Goal: Task Accomplishment & Management: Use online tool/utility

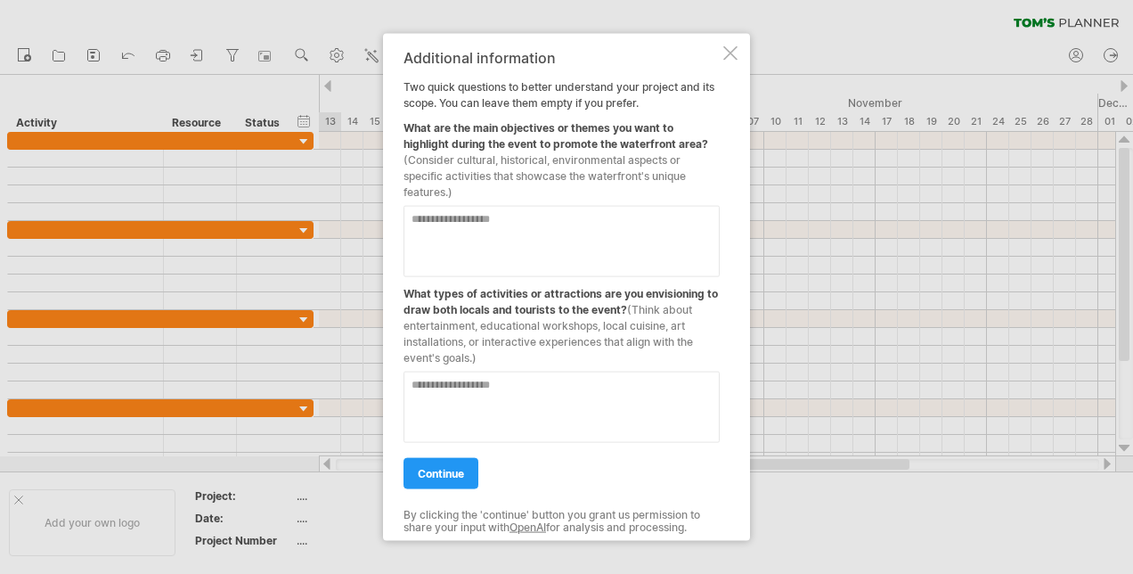
click at [425, 224] on textarea at bounding box center [562, 241] width 316 height 71
type textarea "**********"
click at [482, 381] on textarea at bounding box center [562, 406] width 316 height 71
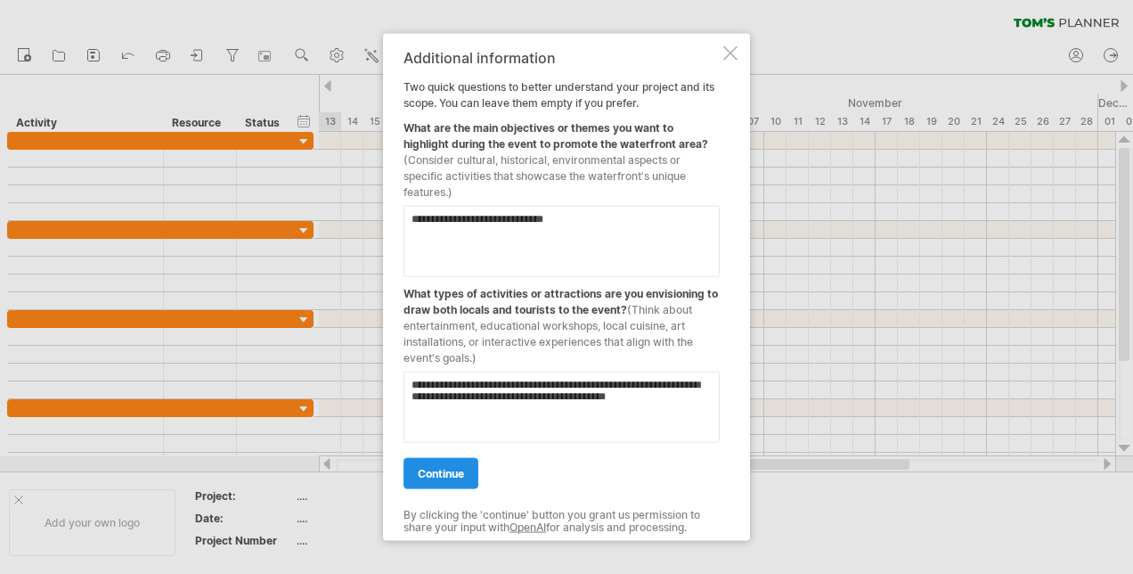
type textarea "**********"
click at [429, 472] on span "continue" at bounding box center [441, 473] width 46 height 13
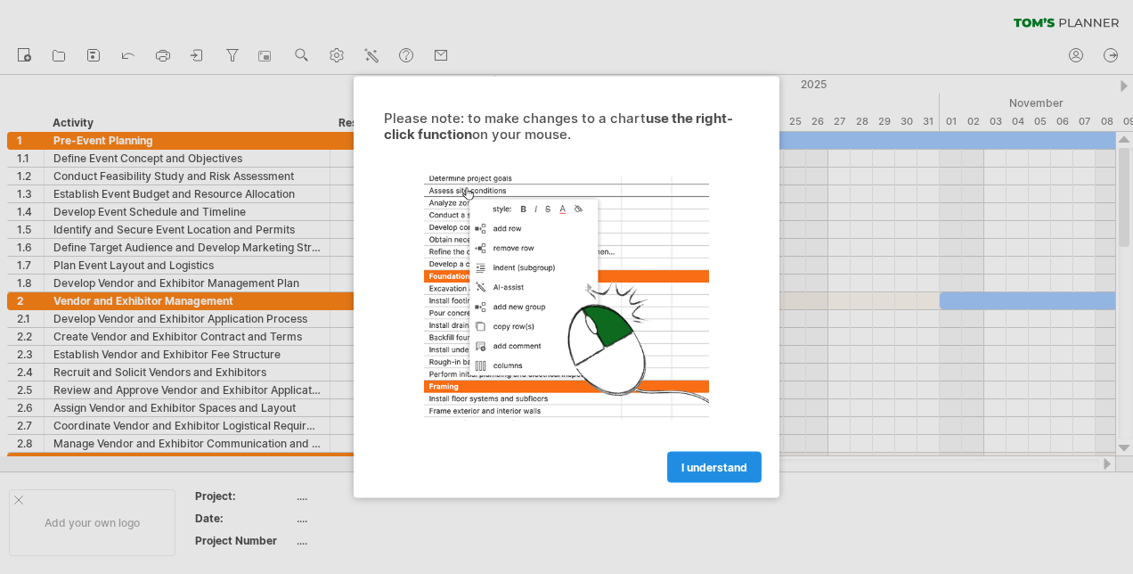
click at [716, 464] on span "I understand" at bounding box center [714, 467] width 66 height 13
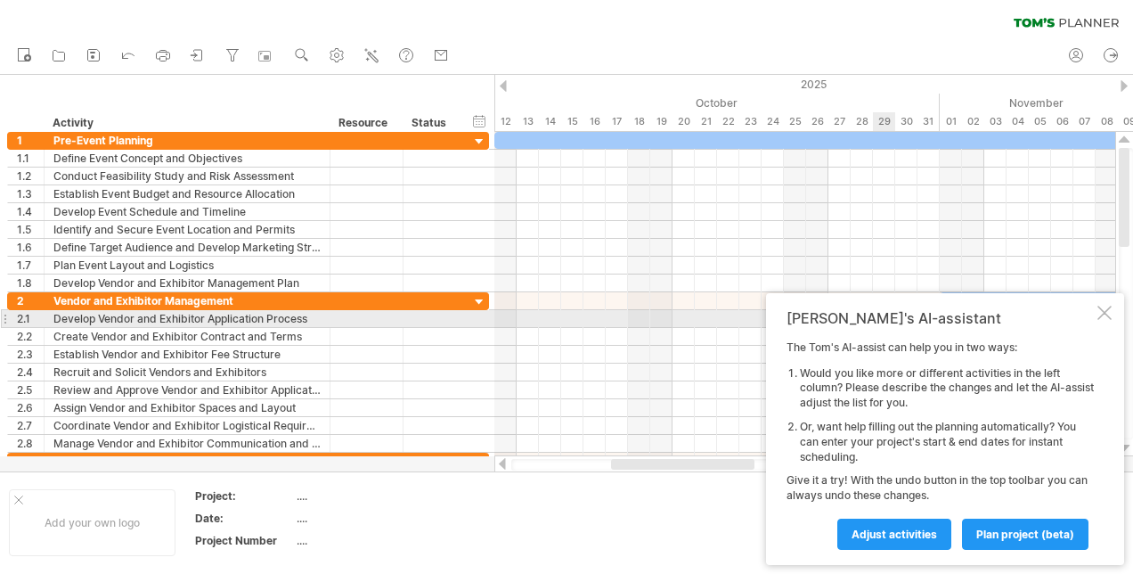
click at [1105, 312] on div at bounding box center [1105, 313] width 14 height 14
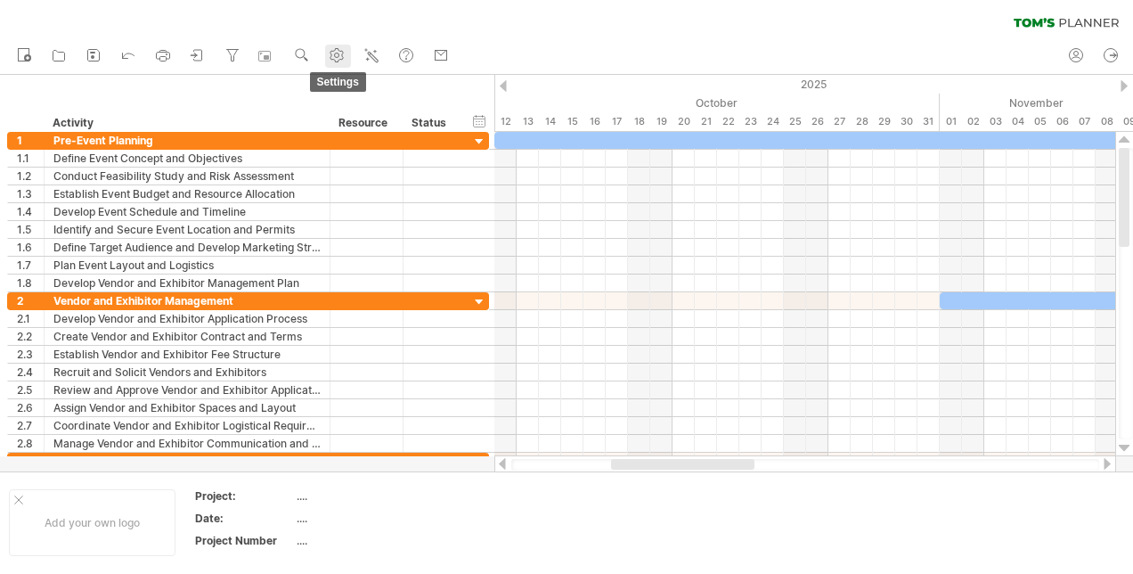
click at [340, 60] on icon at bounding box center [337, 55] width 13 height 13
select select "*"
select select "**"
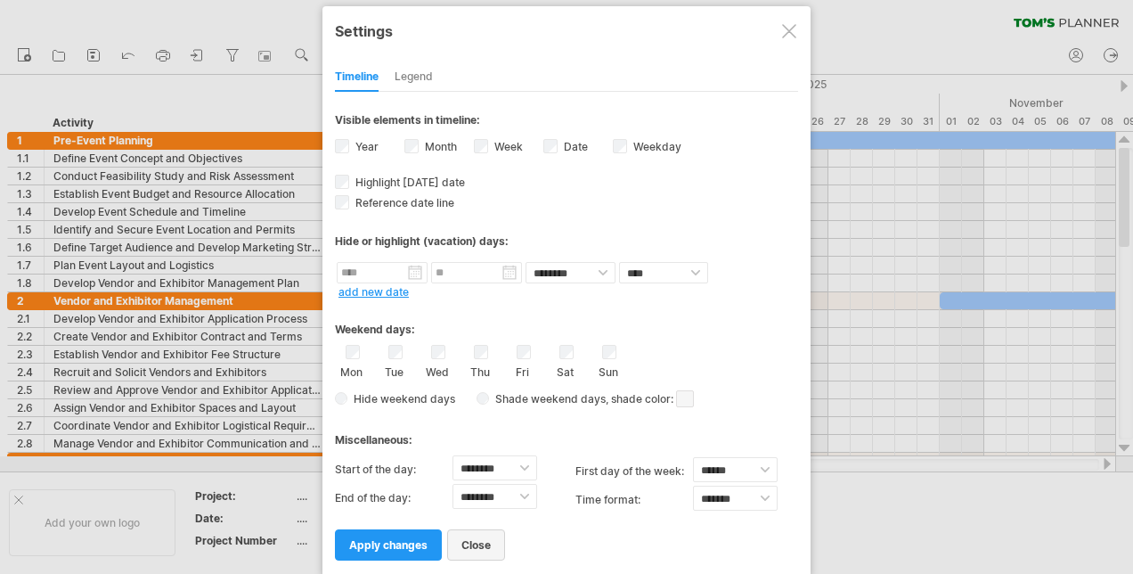
click at [469, 542] on link "close" at bounding box center [476, 544] width 58 height 31
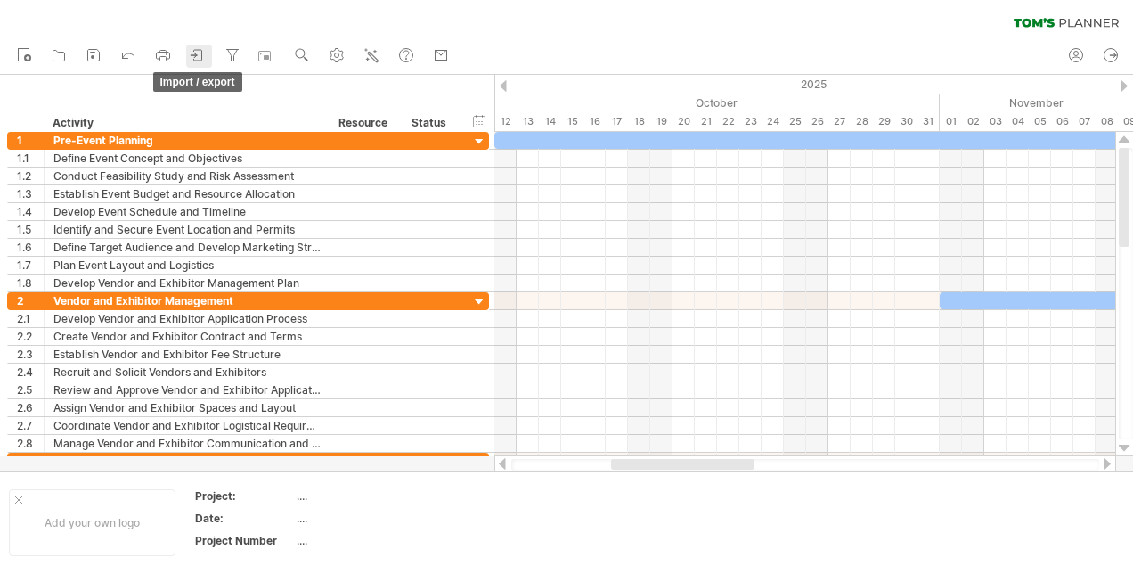
click at [202, 52] on icon at bounding box center [198, 55] width 8 height 11
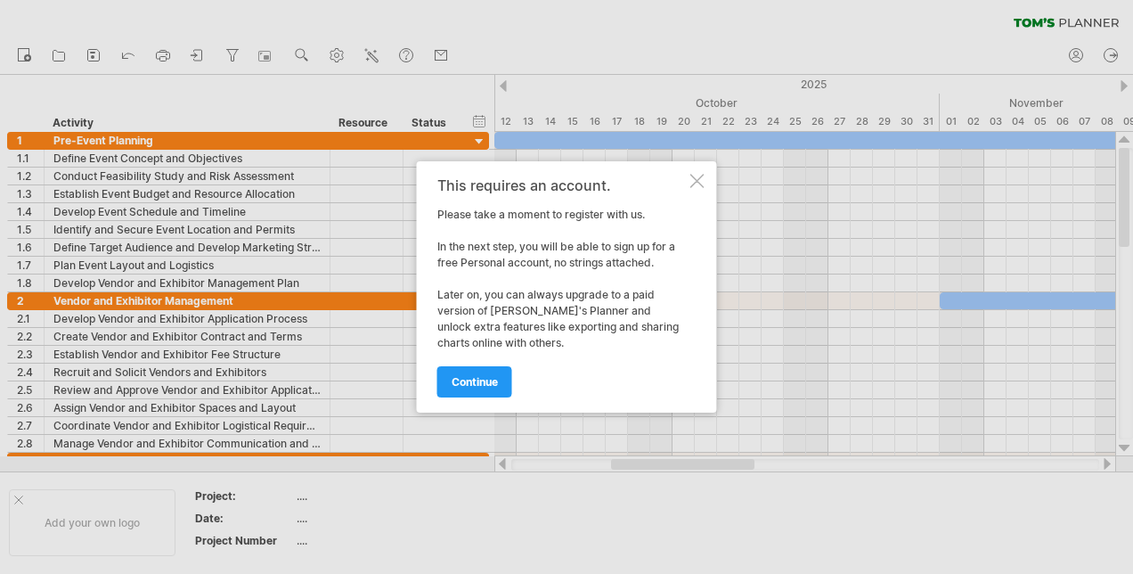
click at [691, 183] on div at bounding box center [697, 181] width 14 height 14
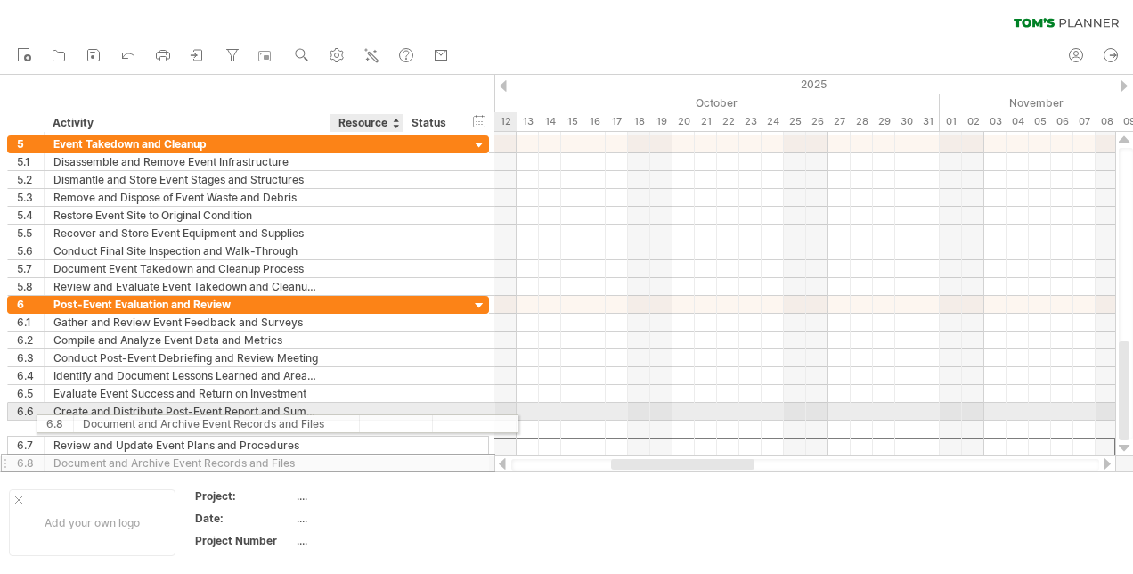
drag, startPoint x: 353, startPoint y: 439, endPoint x: 365, endPoint y: 424, distance: 19.6
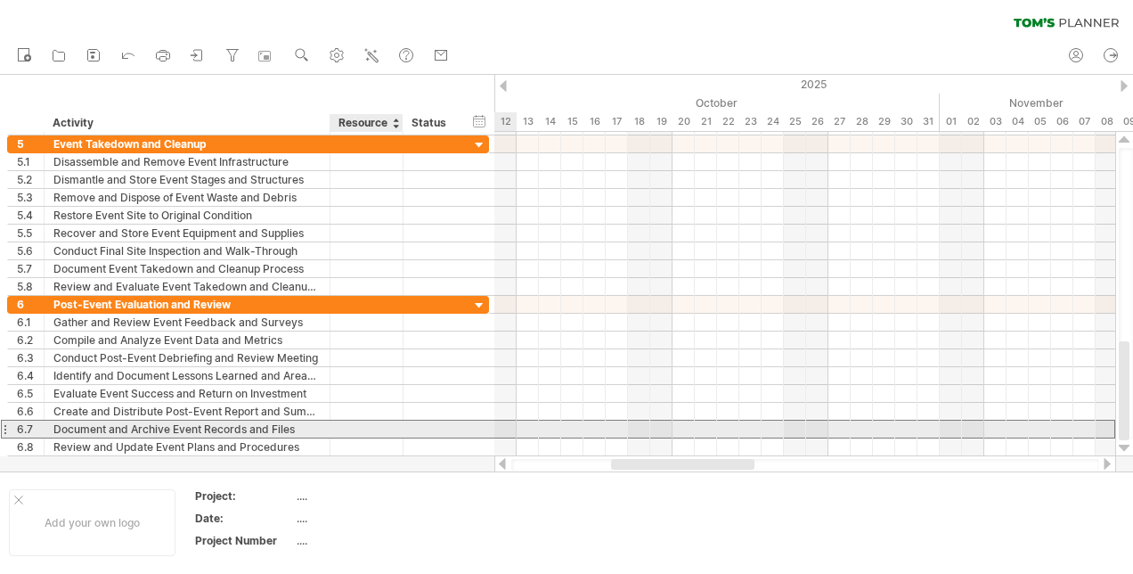
click at [365, 424] on div at bounding box center [366, 428] width 54 height 17
click at [279, 438] on div "Review and Update Event Plans and Procedures" at bounding box center [186, 446] width 267 height 17
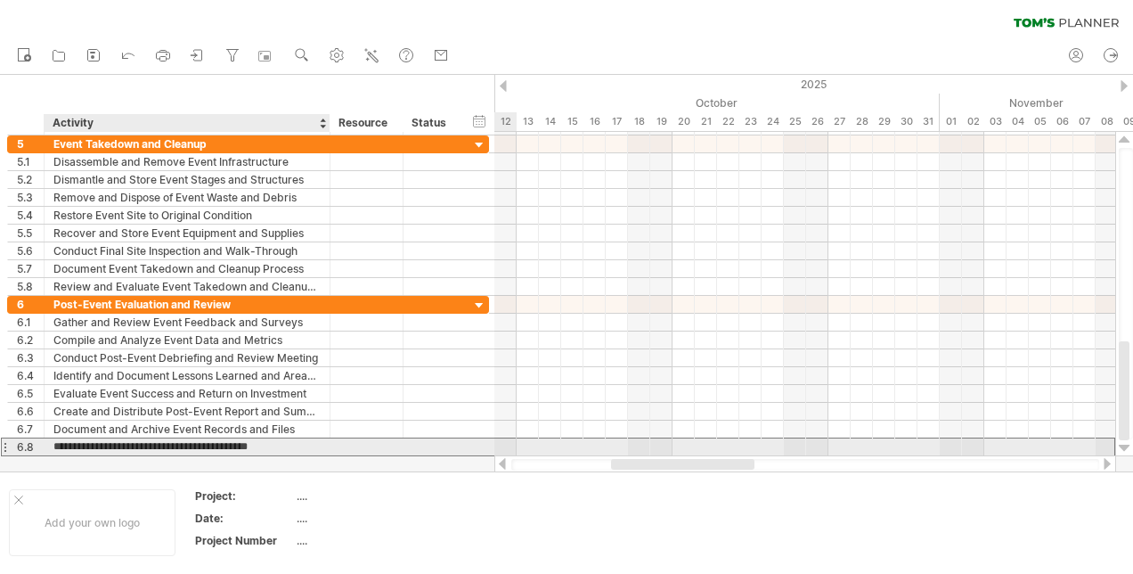
click at [321, 442] on div "**********" at bounding box center [188, 446] width 286 height 17
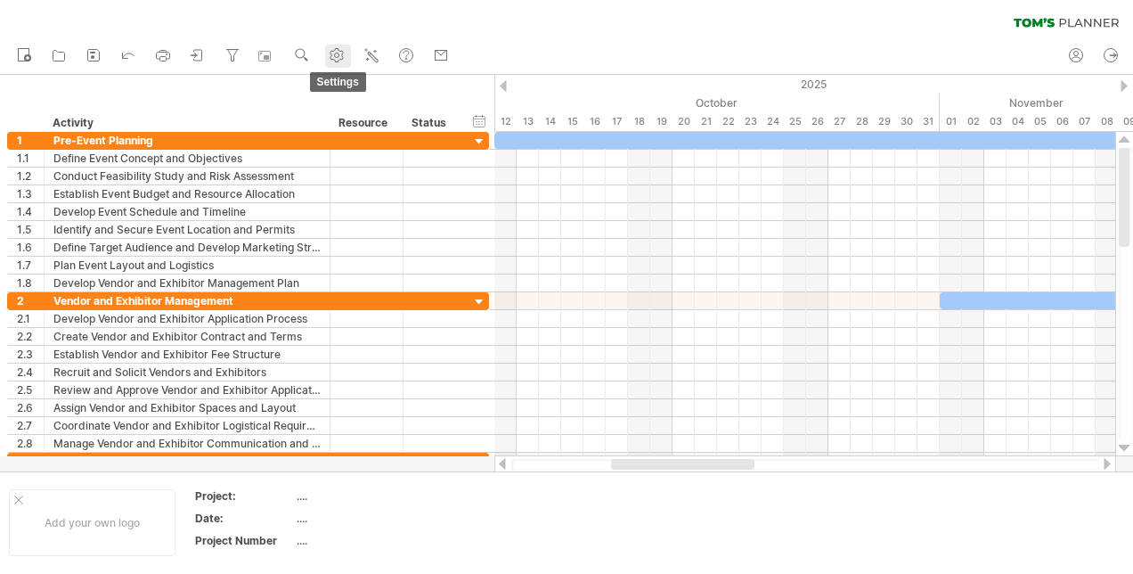
click at [340, 53] on use at bounding box center [337, 55] width 18 height 18
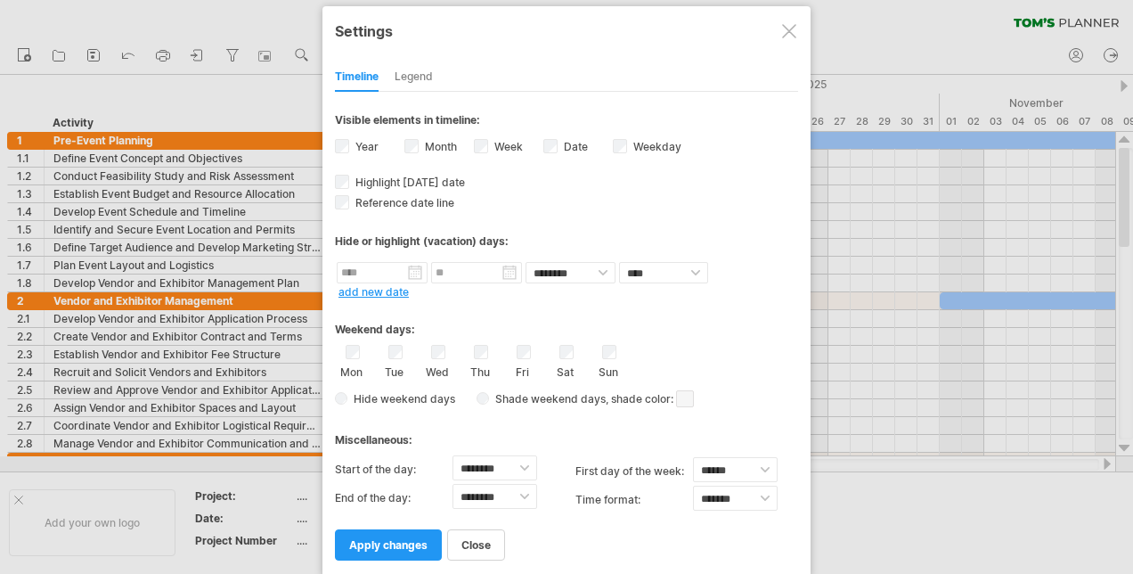
click at [788, 33] on div at bounding box center [789, 31] width 14 height 14
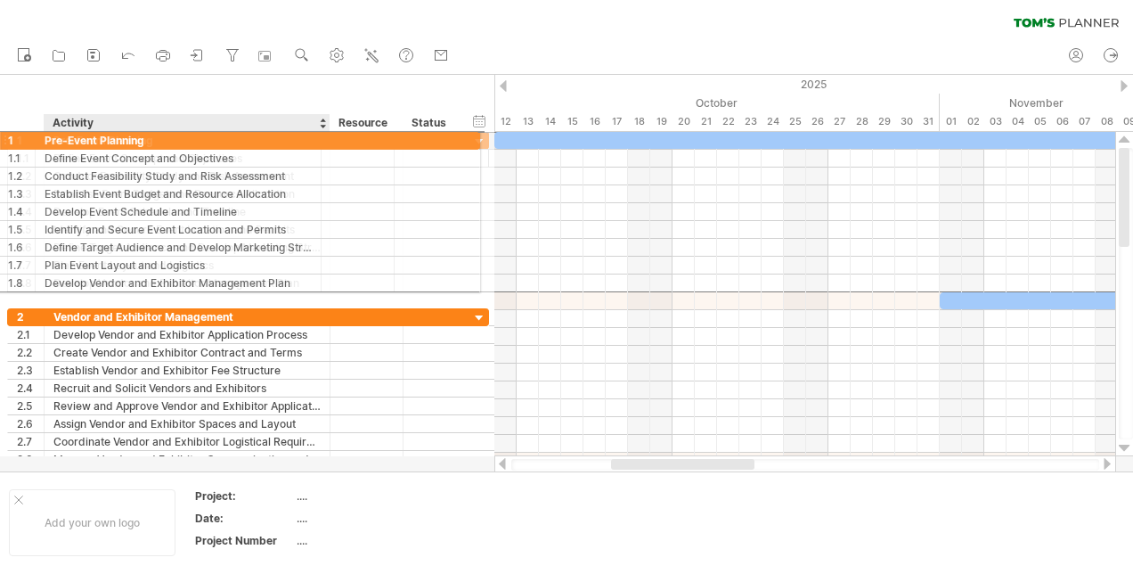
click at [128, 137] on div "Pre-Event Planning" at bounding box center [186, 140] width 267 height 17
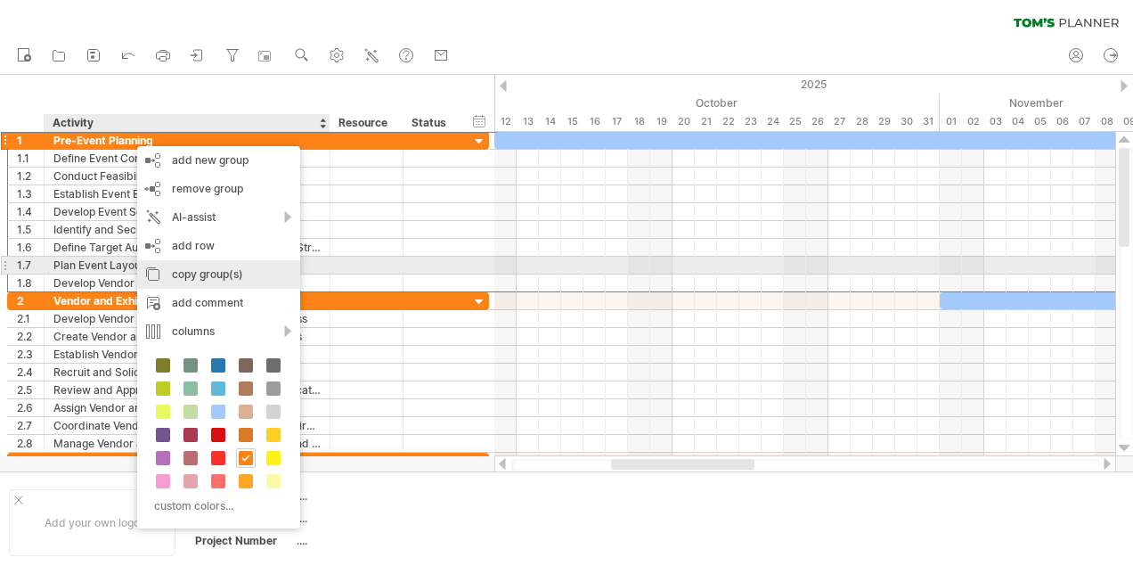
click at [182, 272] on div "copy group(s)" at bounding box center [218, 274] width 163 height 29
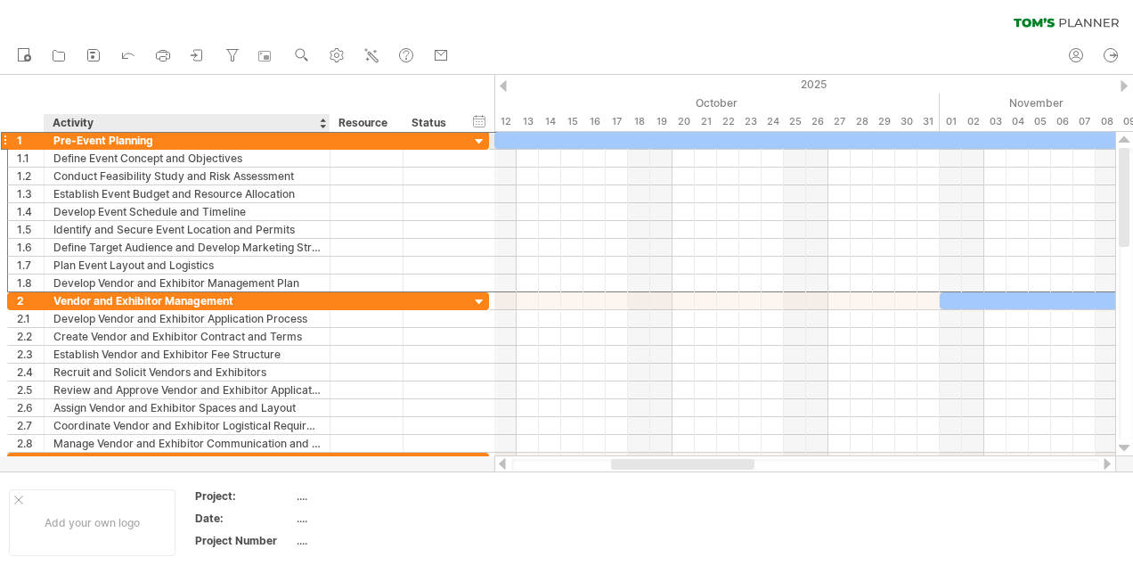
click at [181, 143] on div "Pre-Event Planning" at bounding box center [186, 140] width 267 height 17
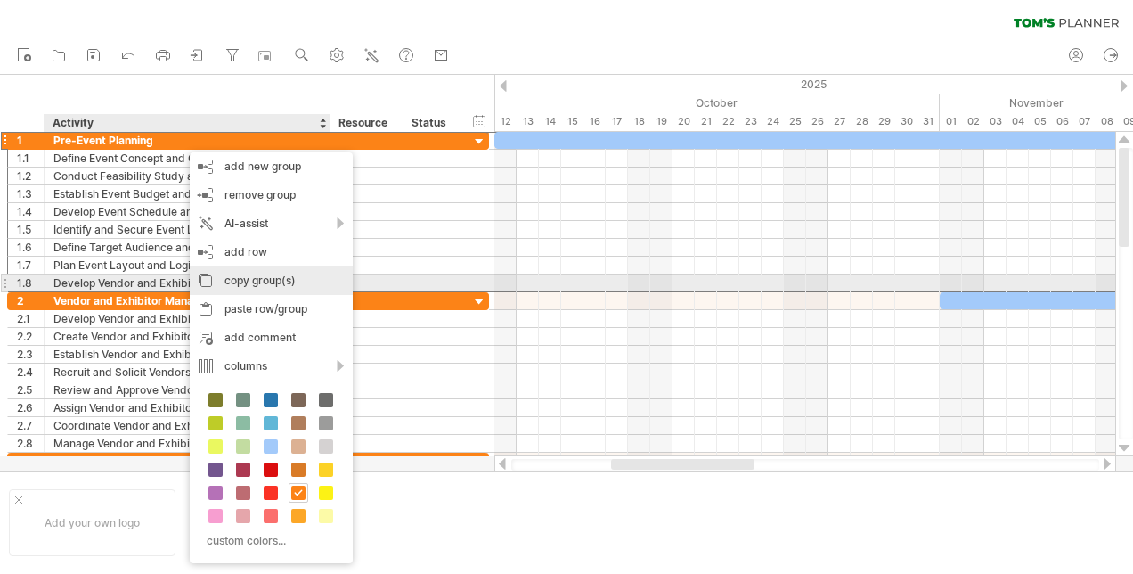
click at [250, 276] on div "copy group(s)" at bounding box center [271, 280] width 163 height 29
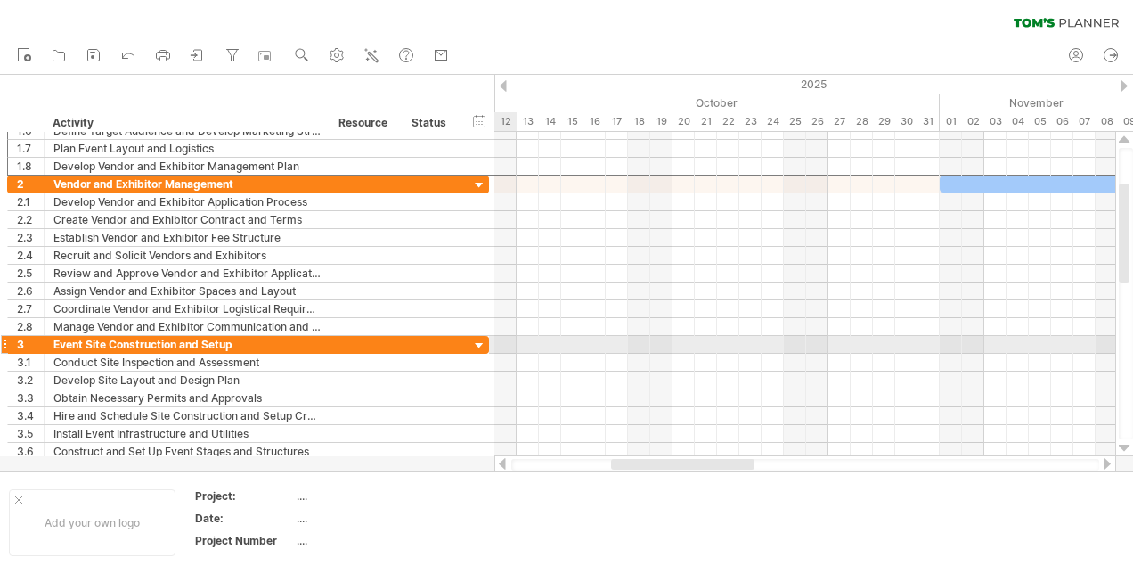
click at [483, 344] on div at bounding box center [479, 346] width 17 height 17
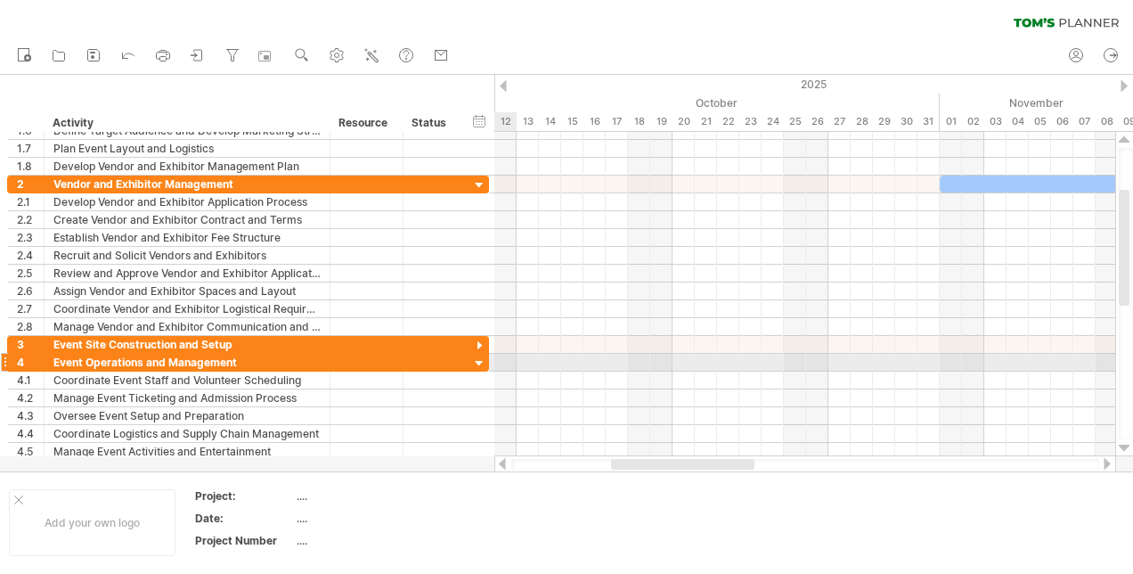
click at [480, 358] on div at bounding box center [479, 363] width 17 height 17
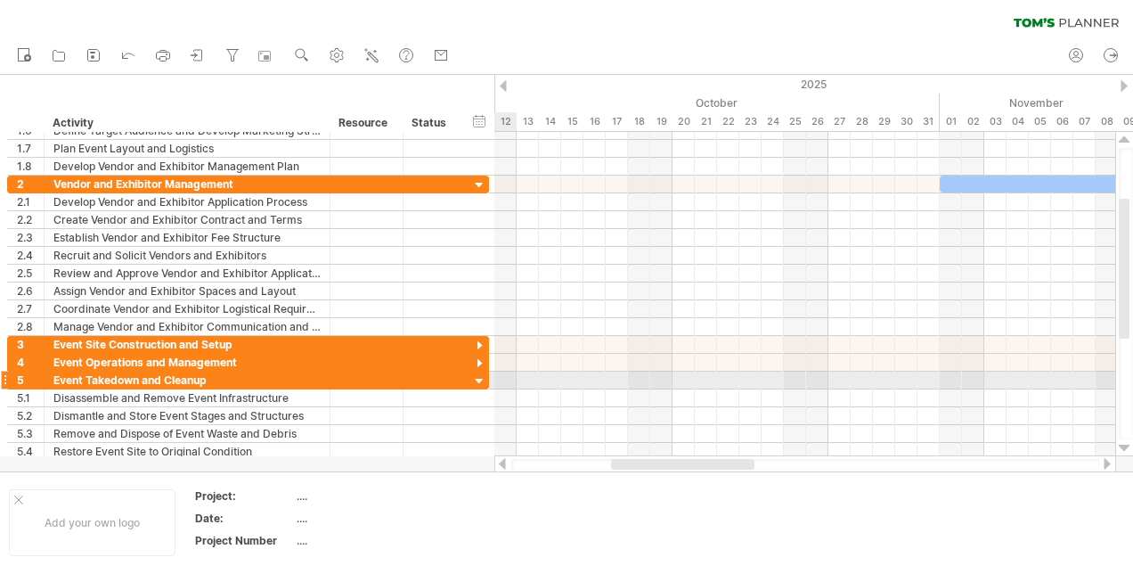
click at [477, 373] on div at bounding box center [479, 381] width 17 height 17
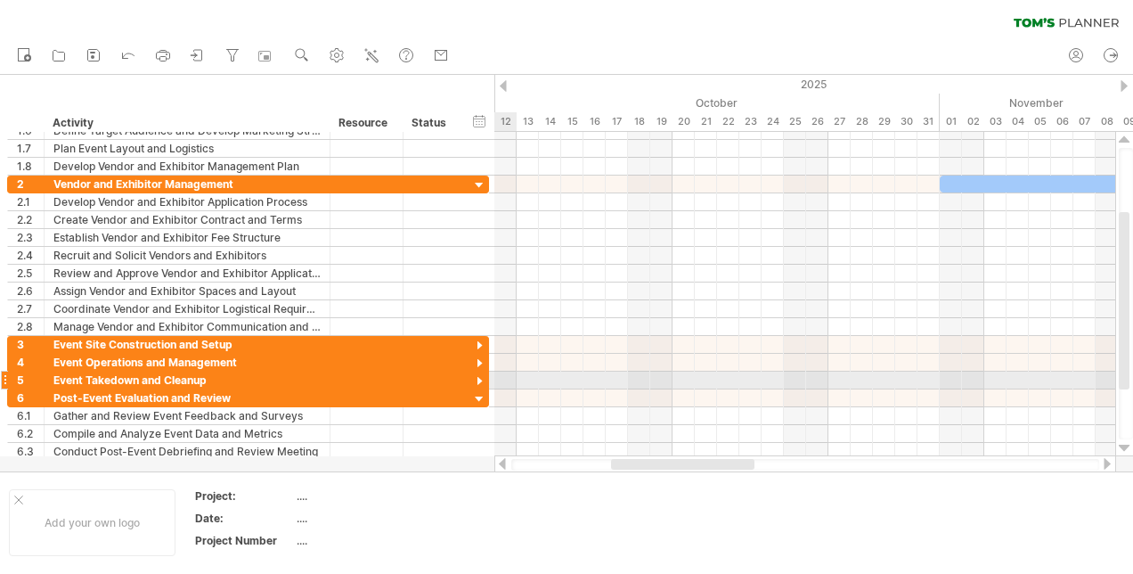
click at [479, 373] on div at bounding box center [479, 381] width 17 height 17
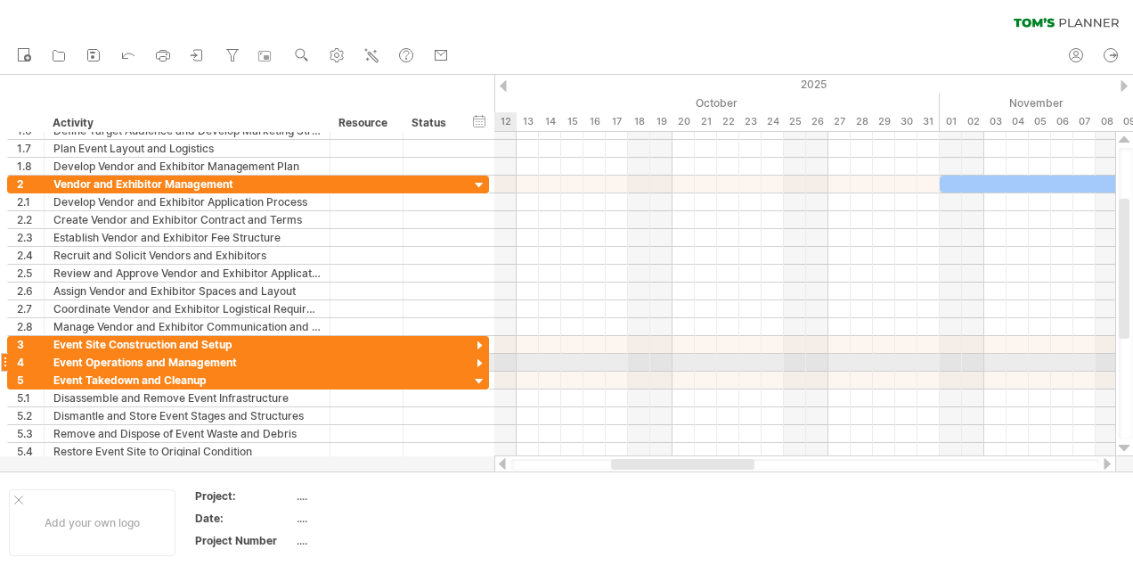
click at [479, 360] on div at bounding box center [479, 363] width 17 height 17
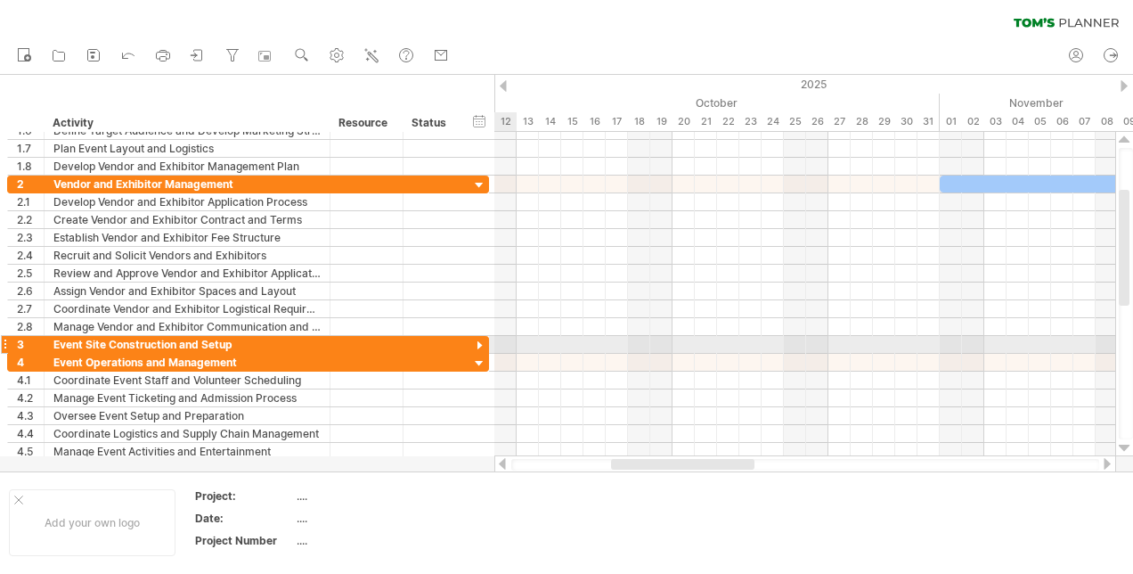
click at [479, 342] on div at bounding box center [479, 346] width 17 height 17
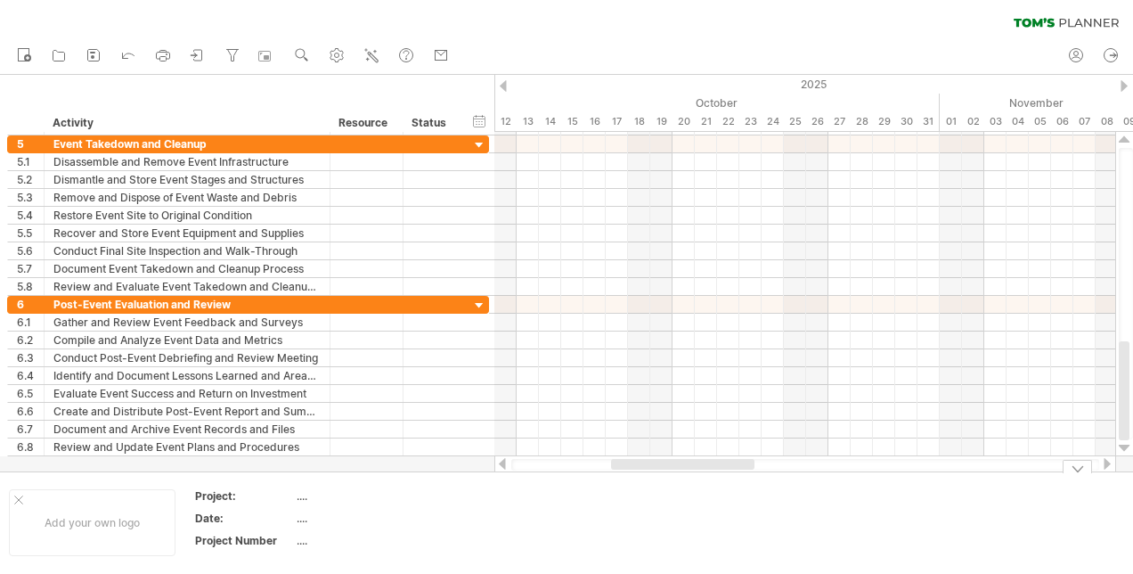
click at [1080, 469] on div at bounding box center [1077, 466] width 29 height 13
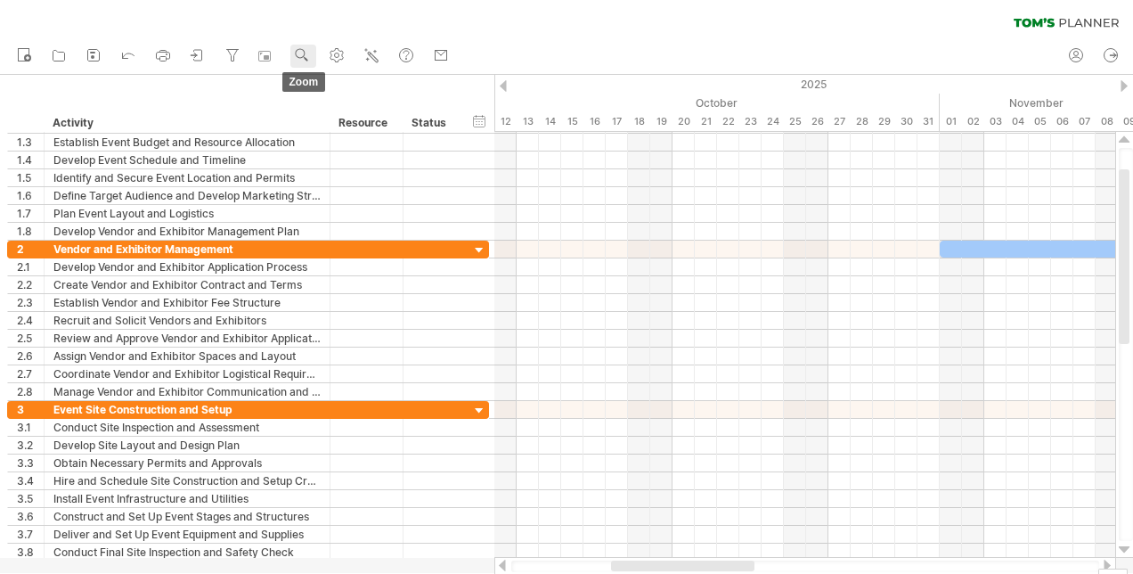
click at [299, 53] on use at bounding box center [302, 55] width 18 height 18
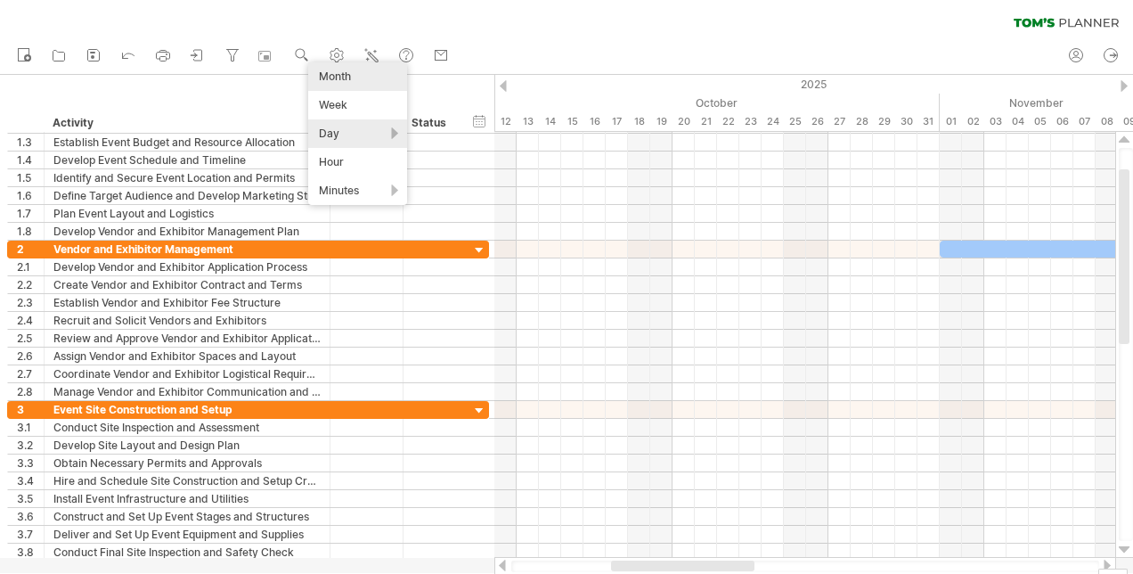
click at [347, 79] on div "Month" at bounding box center [357, 76] width 99 height 29
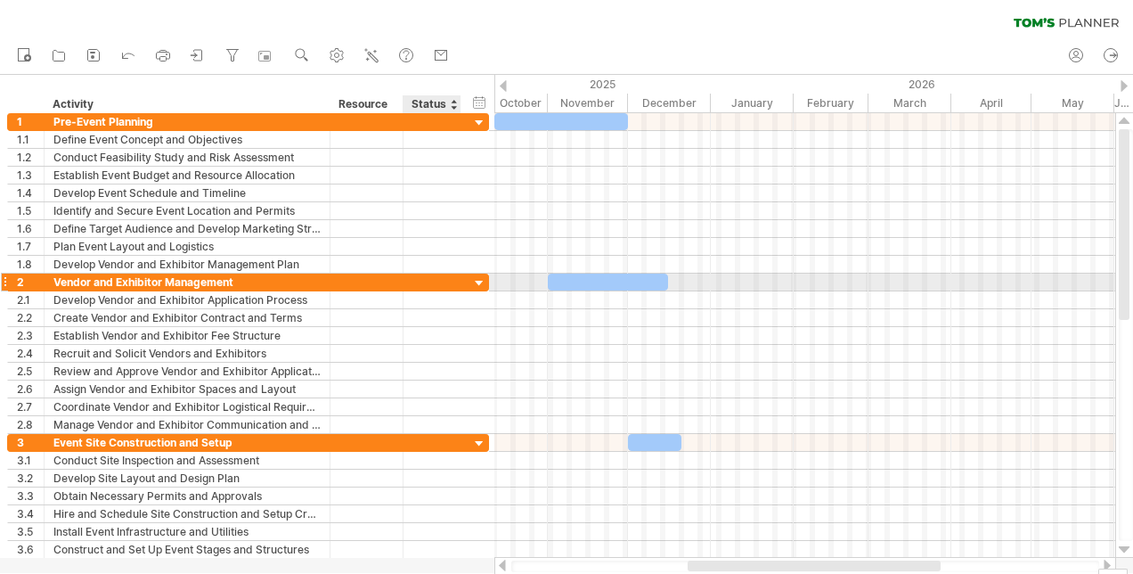
click at [480, 278] on div at bounding box center [479, 283] width 17 height 17
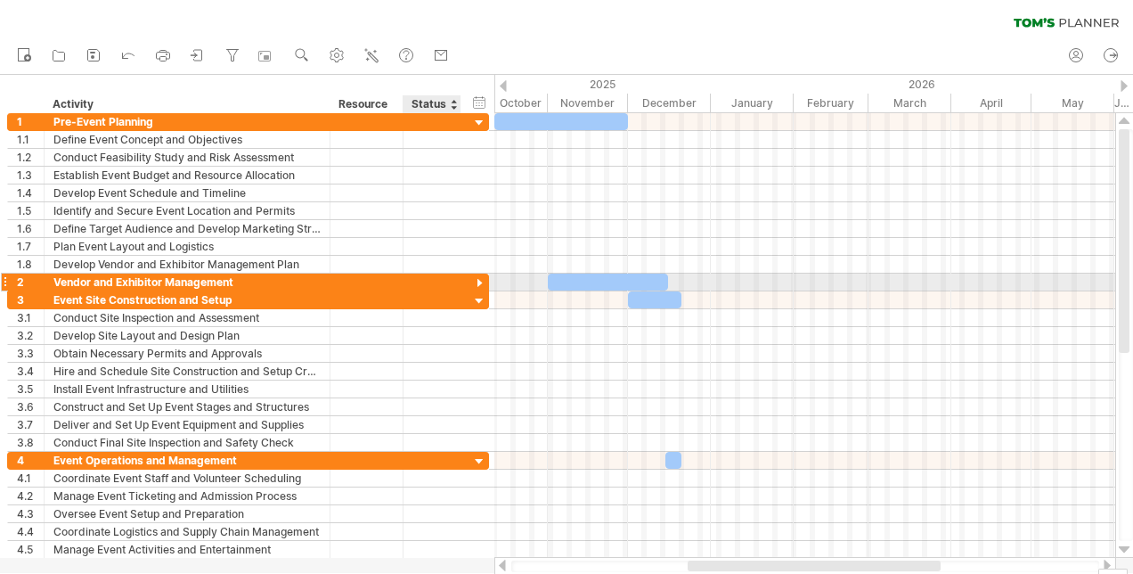
click at [480, 279] on div at bounding box center [479, 283] width 17 height 17
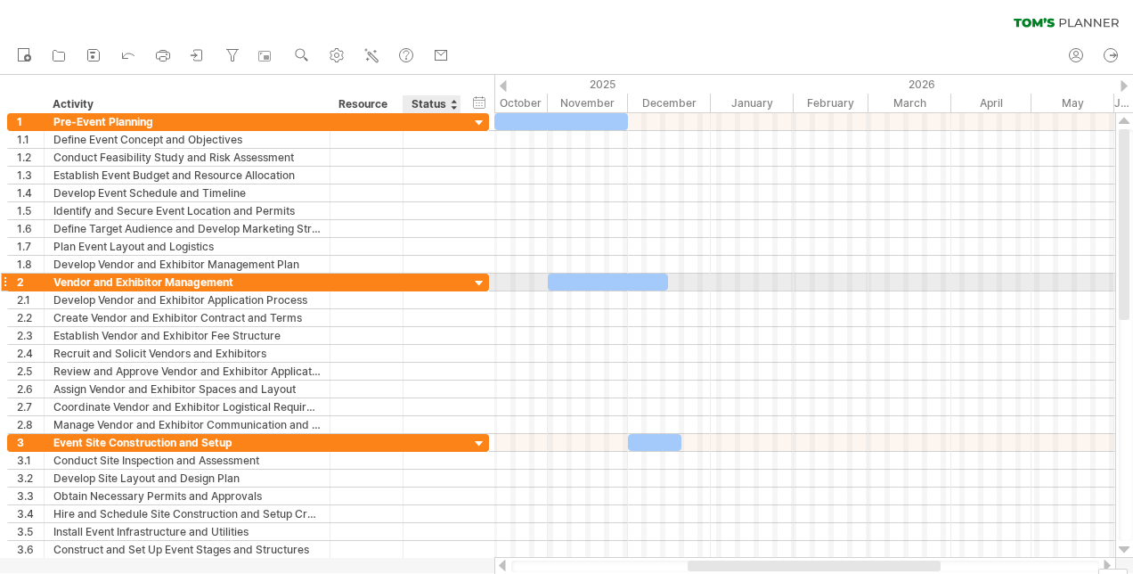
click at [480, 279] on div at bounding box center [479, 283] width 17 height 17
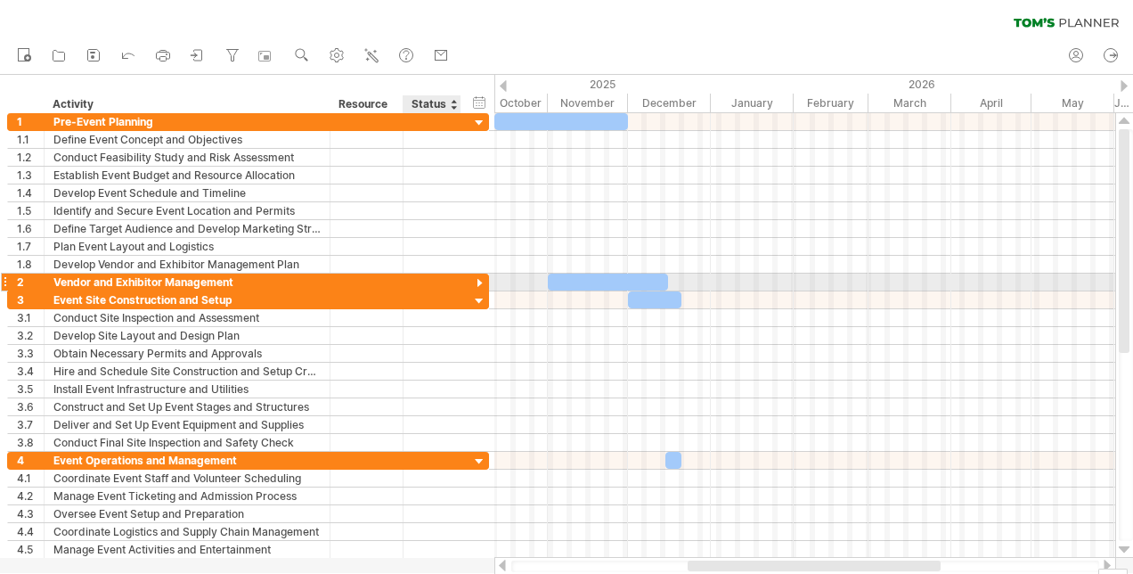
click at [480, 279] on div at bounding box center [479, 283] width 17 height 17
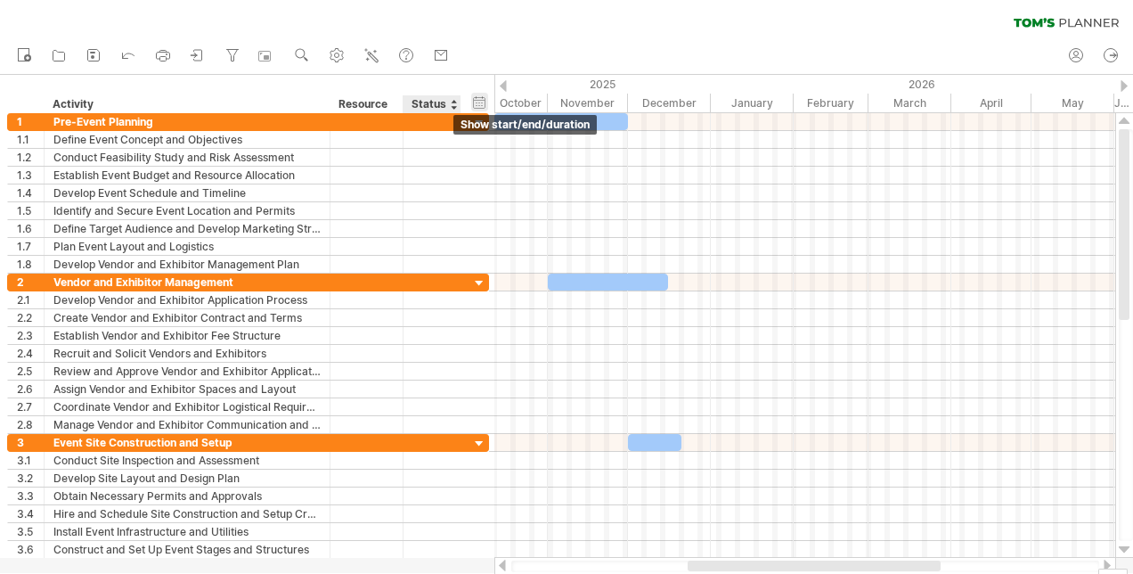
click at [479, 98] on div "hide start/end/duration show start/end/duration" at bounding box center [479, 102] width 17 height 19
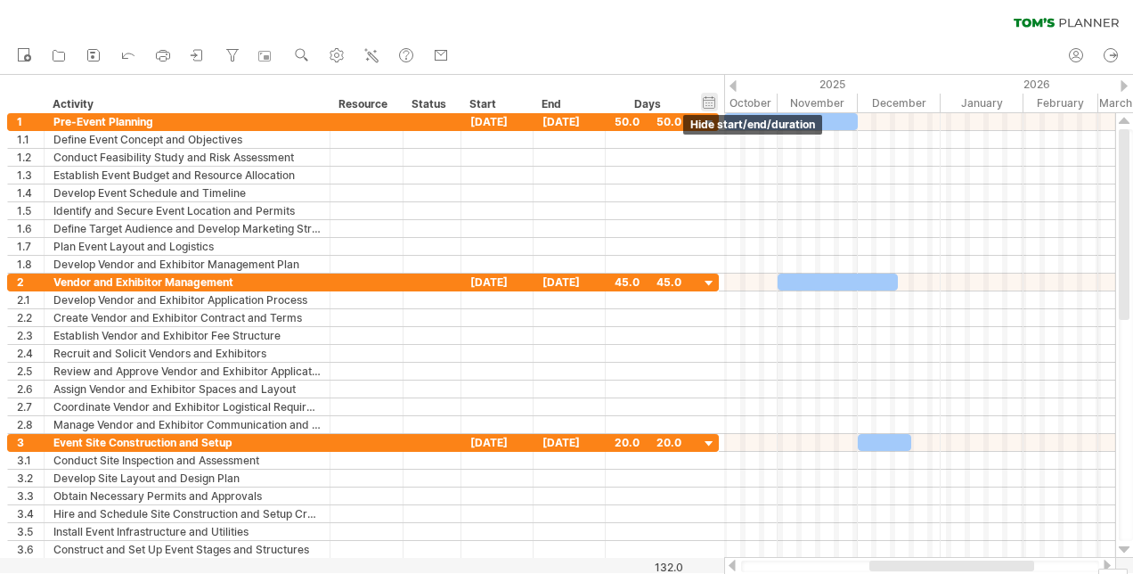
click at [709, 103] on div "hide start/end/duration show start/end/duration" at bounding box center [709, 102] width 17 height 19
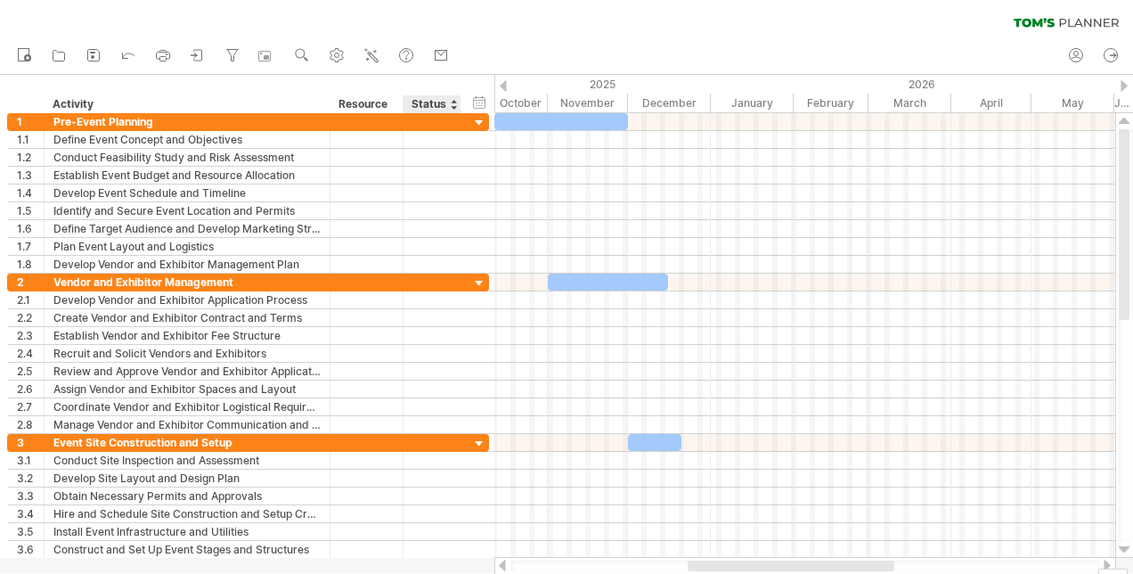
click at [433, 102] on div "Status" at bounding box center [431, 104] width 39 height 18
click at [453, 105] on div at bounding box center [453, 104] width 7 height 18
click at [146, 104] on div "Activity" at bounding box center [186, 104] width 267 height 18
click at [264, 60] on rect at bounding box center [265, 56] width 18 height 18
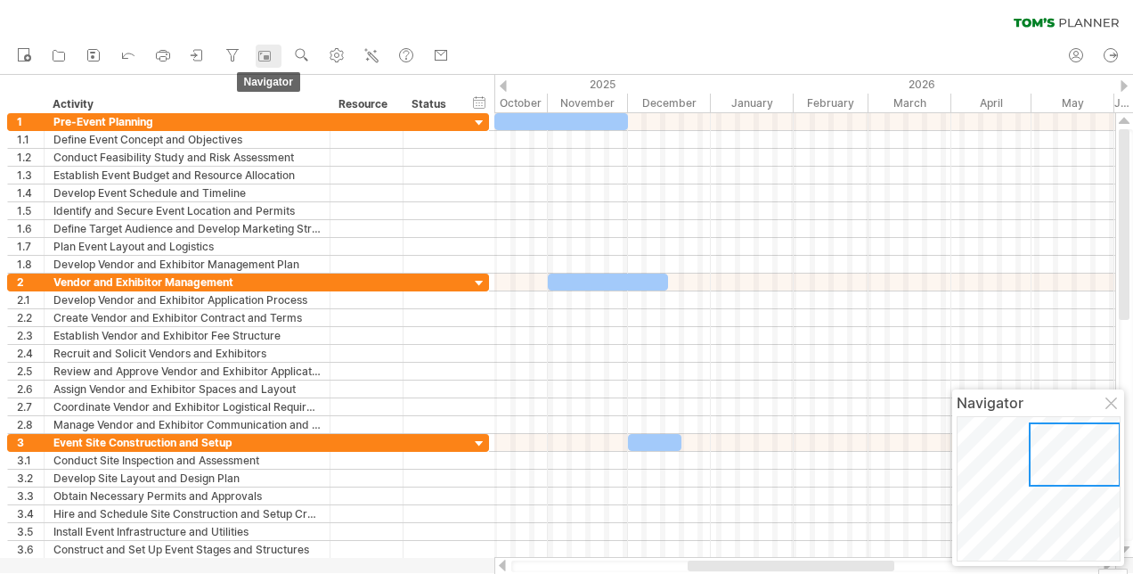
click at [264, 60] on rect at bounding box center [265, 56] width 18 height 18
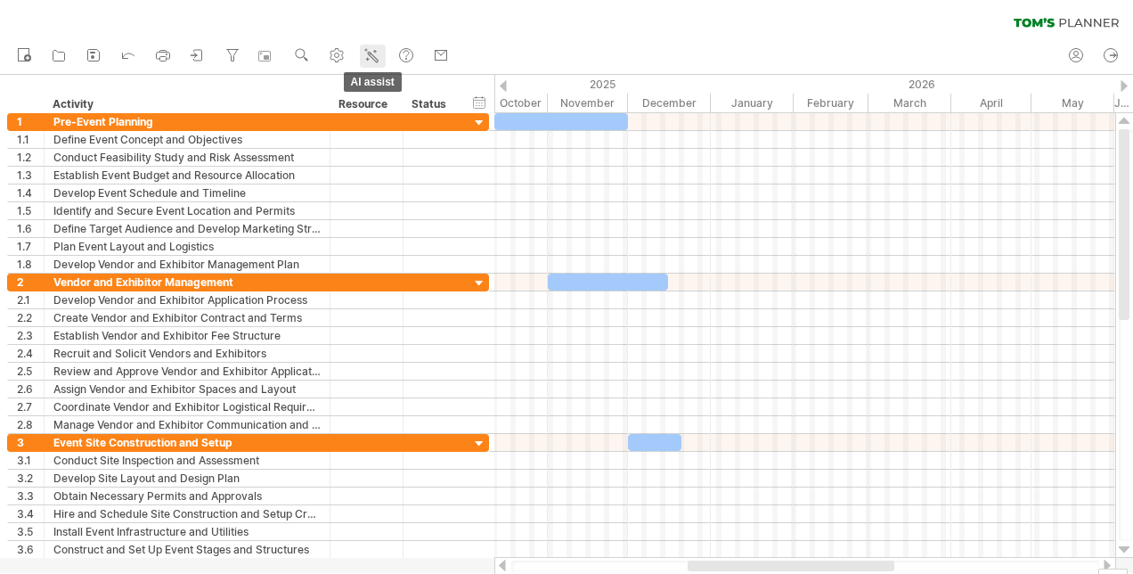
click at [369, 59] on line at bounding box center [367, 59] width 3 height 0
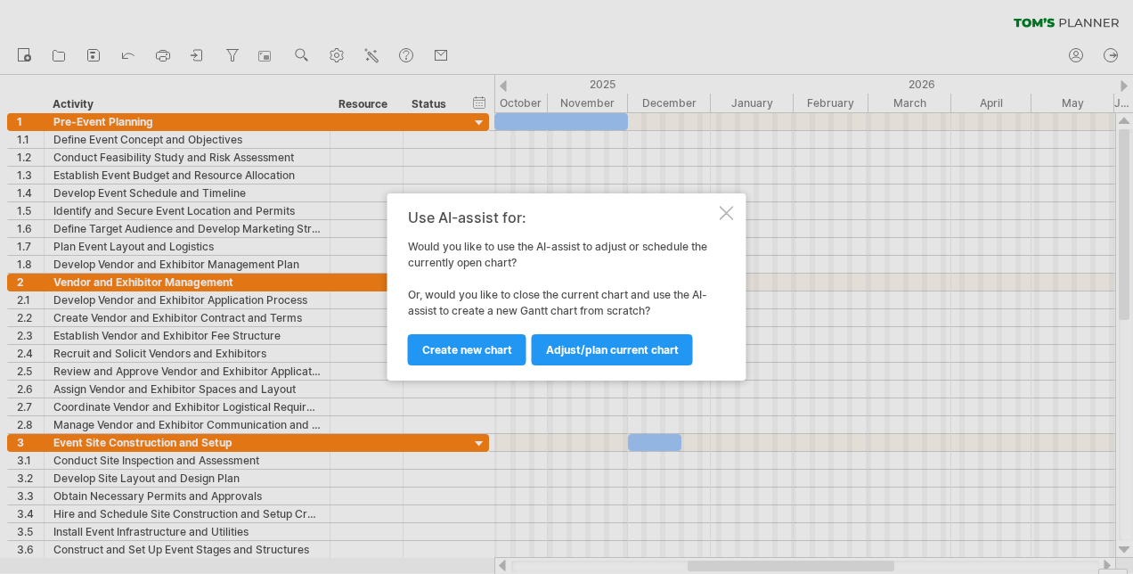
click at [723, 216] on div at bounding box center [727, 213] width 14 height 14
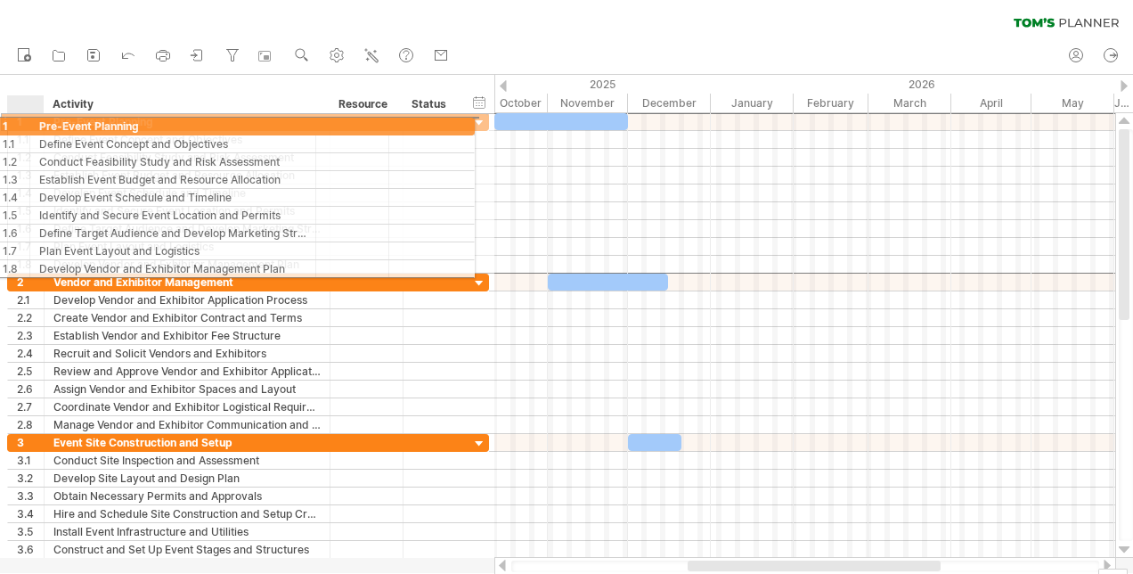
click at [28, 123] on div "1" at bounding box center [30, 121] width 27 height 17
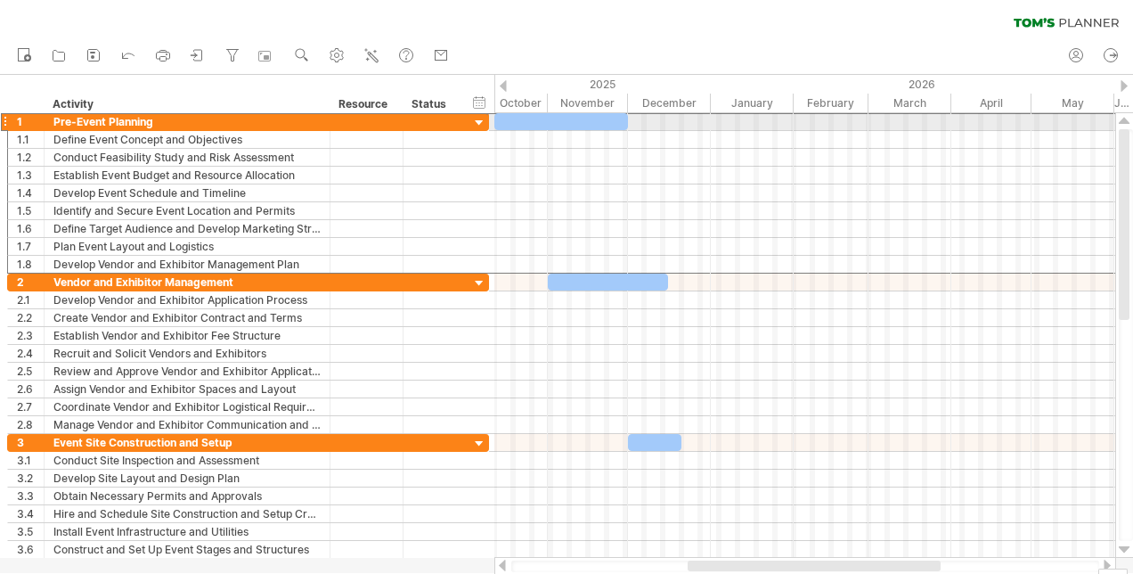
click at [7, 121] on div at bounding box center [4, 121] width 7 height 19
click at [5, 123] on div at bounding box center [4, 121] width 7 height 19
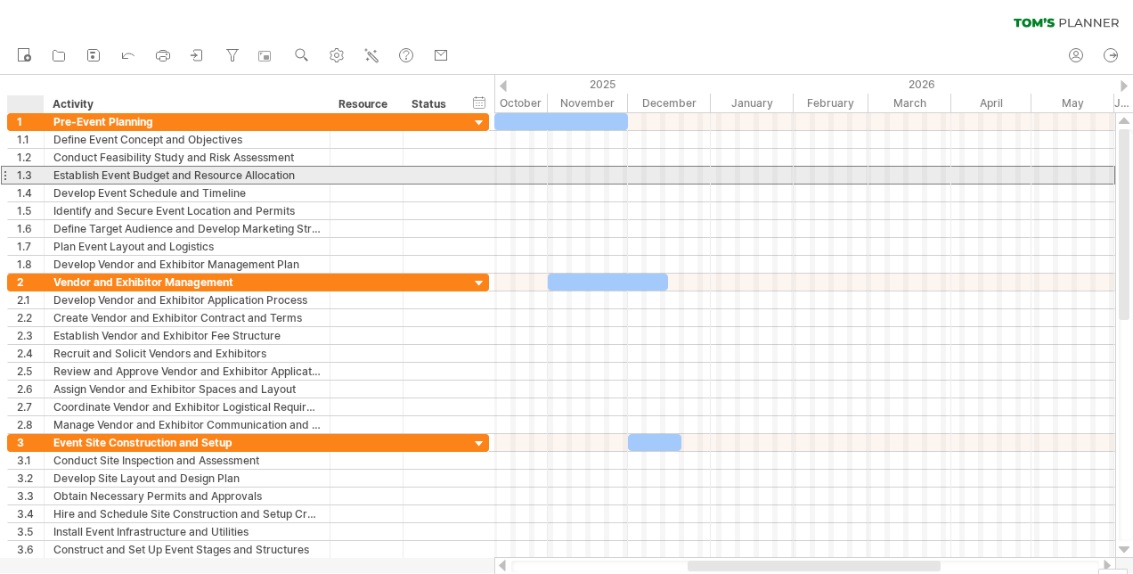
click at [48, 172] on div "**********" at bounding box center [188, 175] width 286 height 17
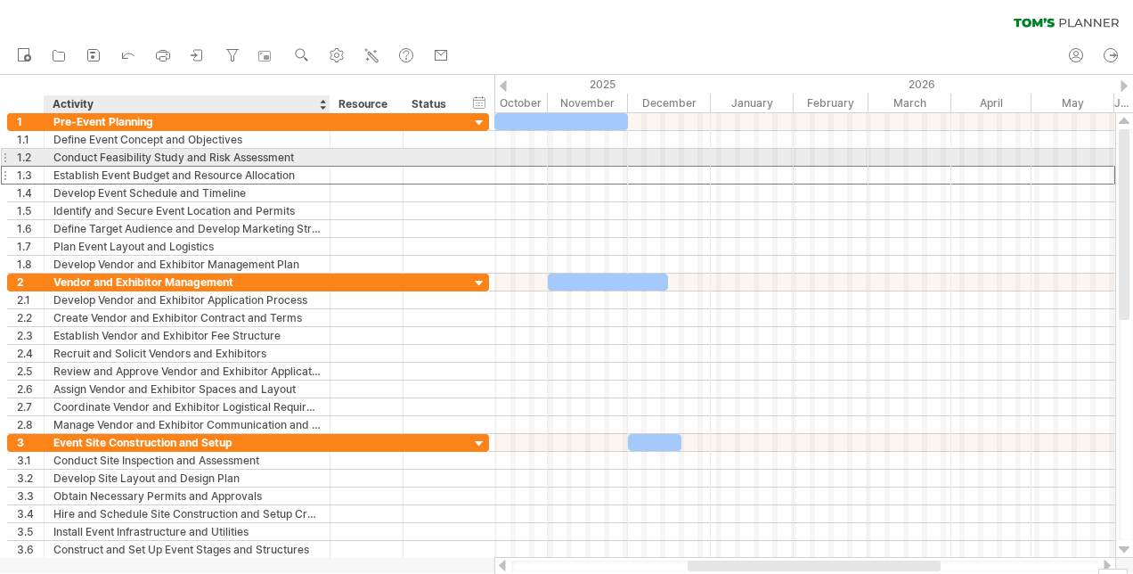
click at [64, 157] on div "Conduct Feasibility Study and Risk Assessment" at bounding box center [186, 157] width 267 height 17
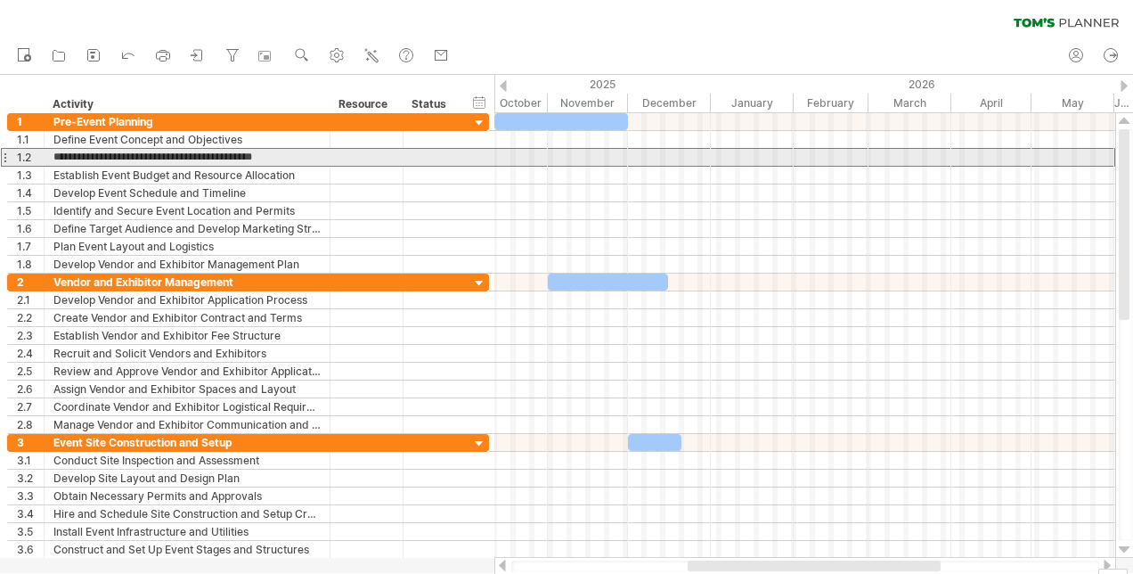
click at [7, 156] on div at bounding box center [4, 157] width 7 height 19
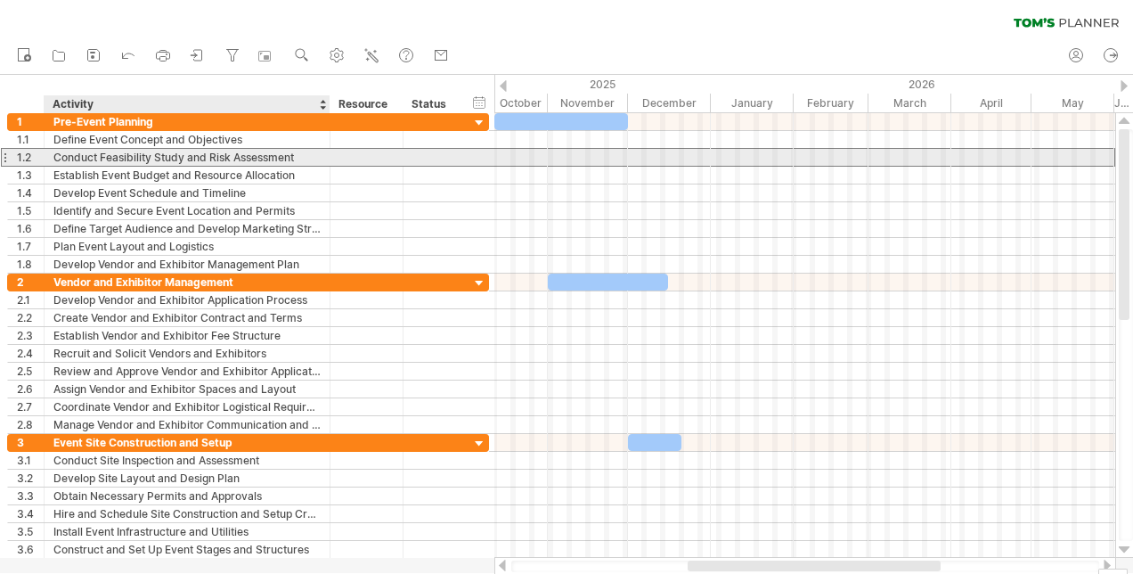
click at [57, 158] on div "Conduct Feasibility Study and Risk Assessment" at bounding box center [186, 157] width 267 height 17
click at [57, 158] on input "**********" at bounding box center [186, 157] width 267 height 17
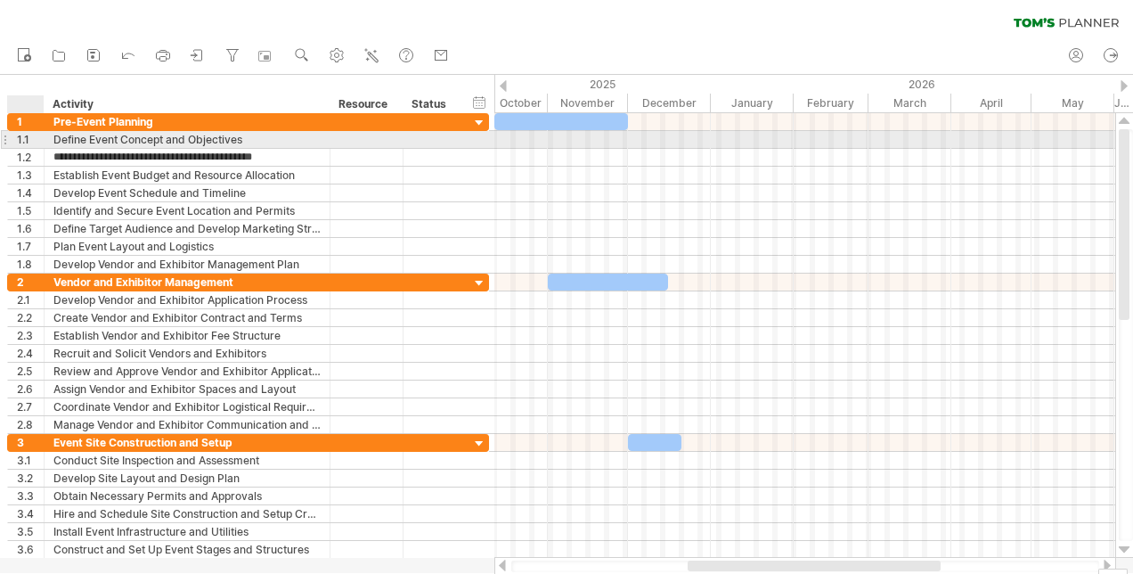
click at [45, 140] on div "**********" at bounding box center [188, 139] width 286 height 17
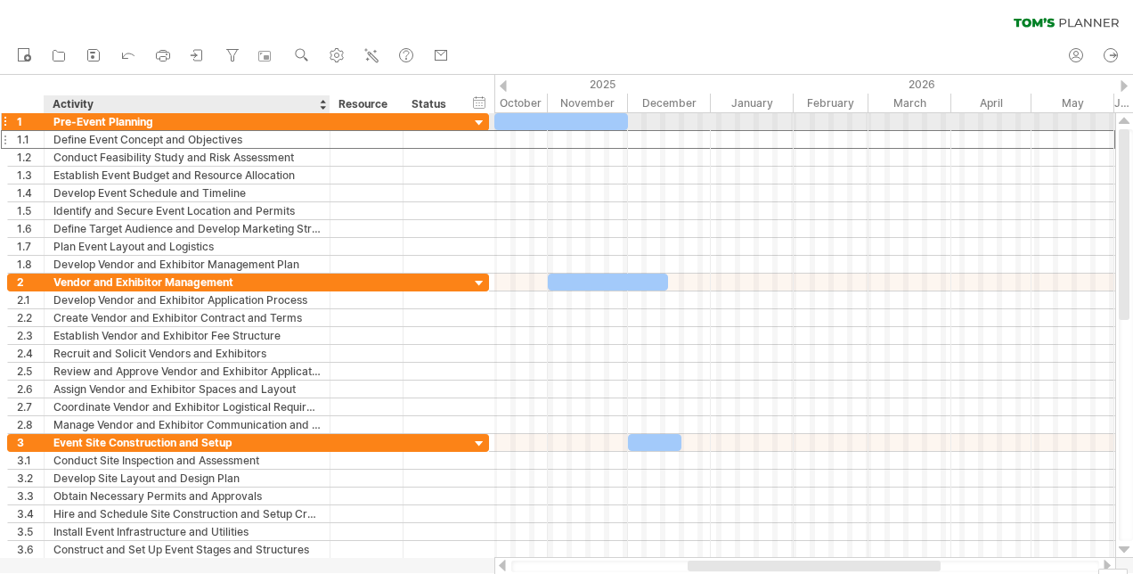
click at [60, 114] on div "Pre-Event Planning" at bounding box center [186, 121] width 267 height 17
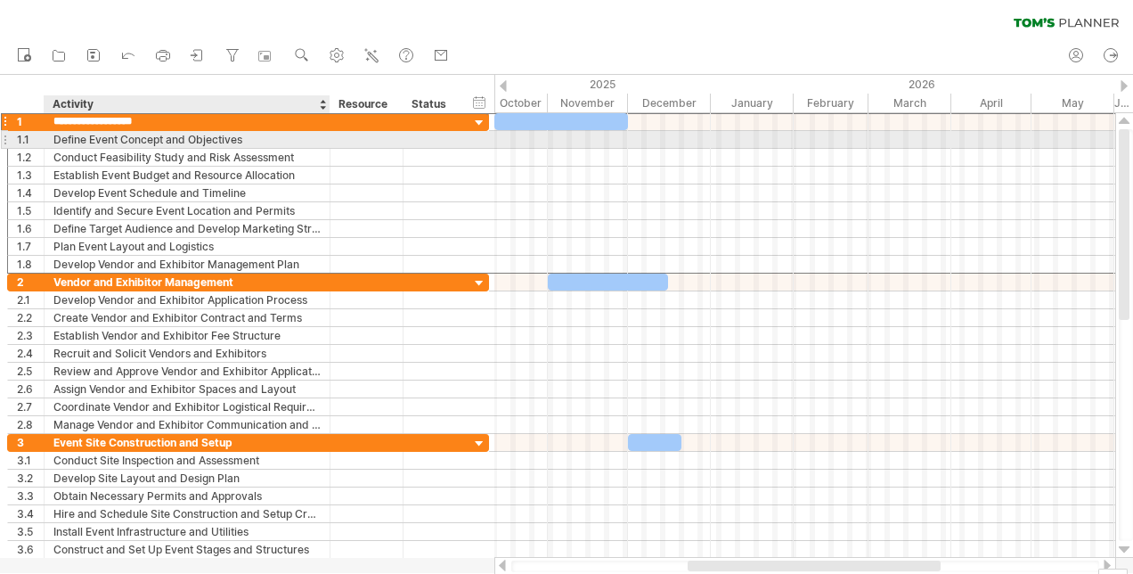
click at [64, 140] on div "Define Event Concept and Objectives" at bounding box center [186, 139] width 267 height 17
click at [319, 135] on input "**********" at bounding box center [186, 139] width 267 height 17
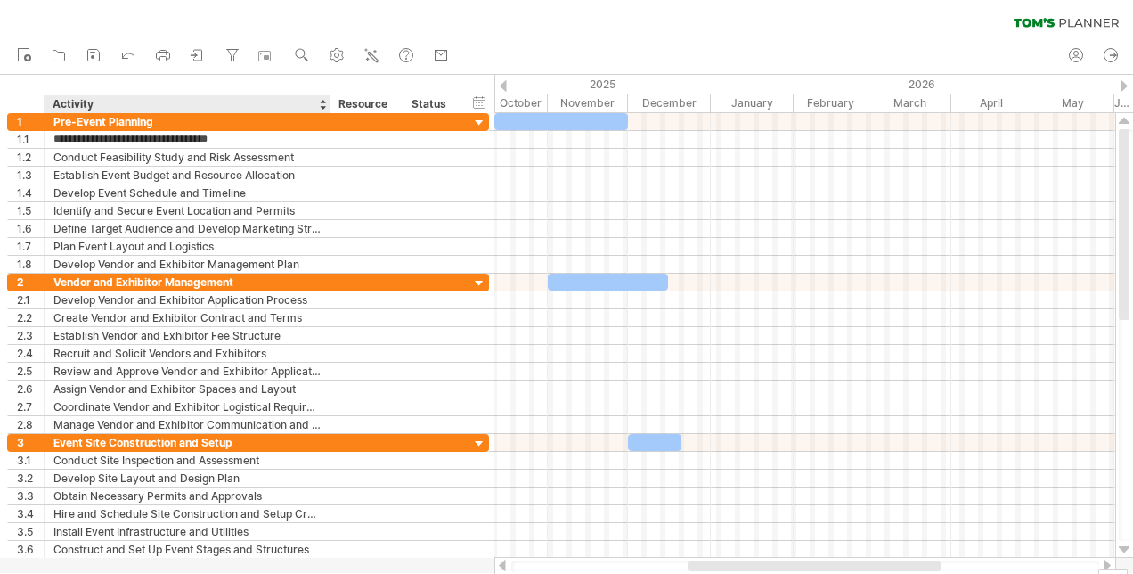
click at [321, 102] on div at bounding box center [322, 104] width 7 height 18
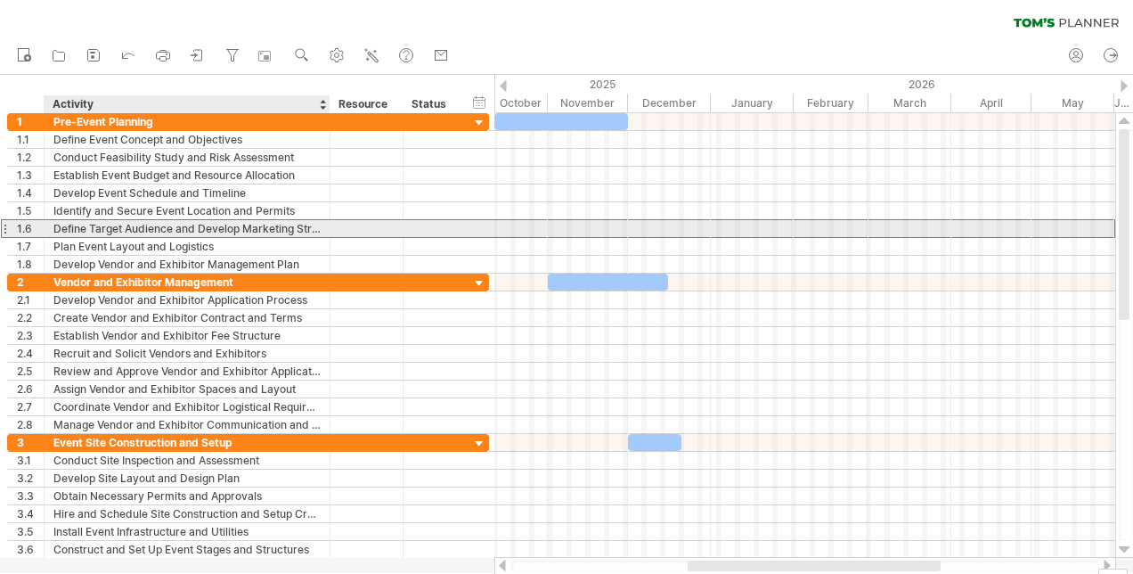
click at [282, 229] on div "Define Target Audience and Develop Marketing Strategy" at bounding box center [186, 228] width 267 height 17
